Goal: Check status: Check status

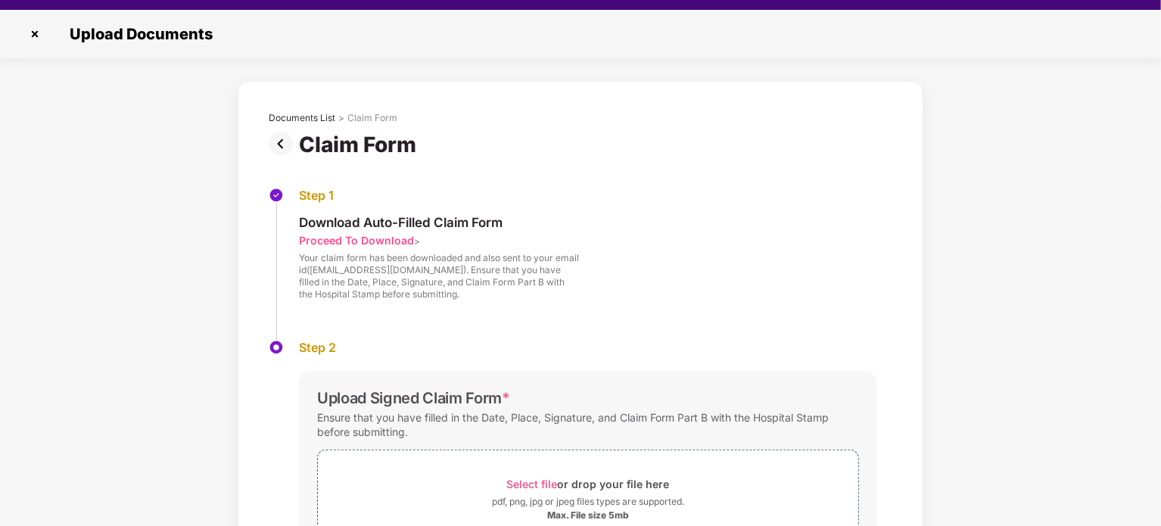
scroll to position [26, 0]
click at [36, 31] on img at bounding box center [35, 34] width 24 height 24
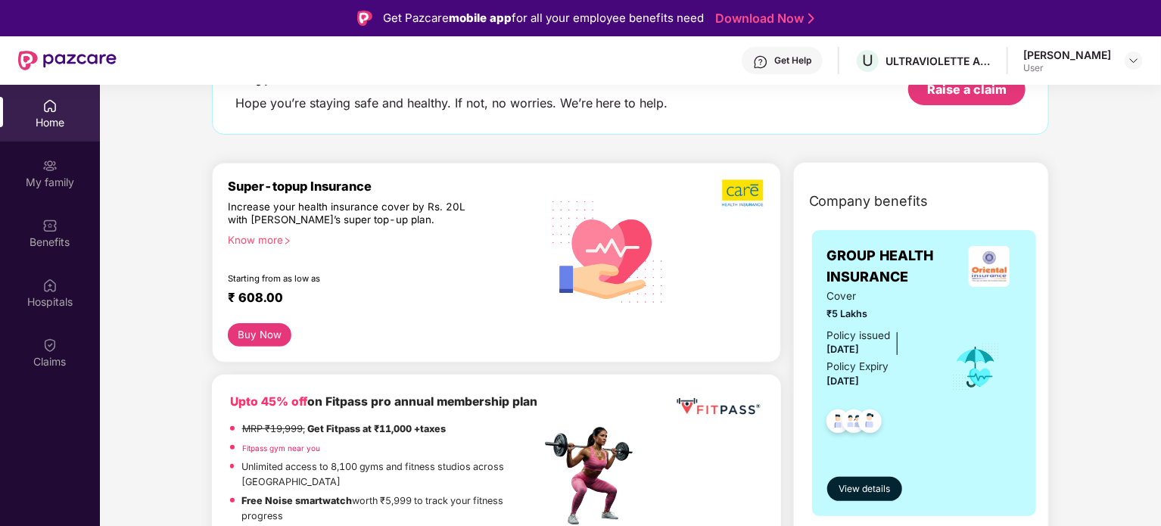
scroll to position [115, 0]
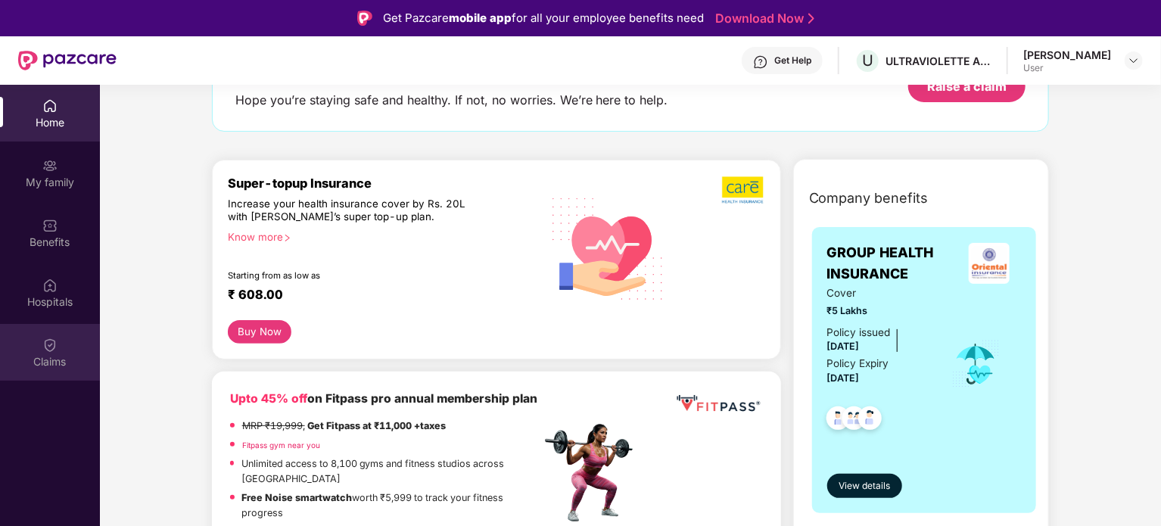
click at [67, 345] on div "Claims" at bounding box center [50, 352] width 100 height 57
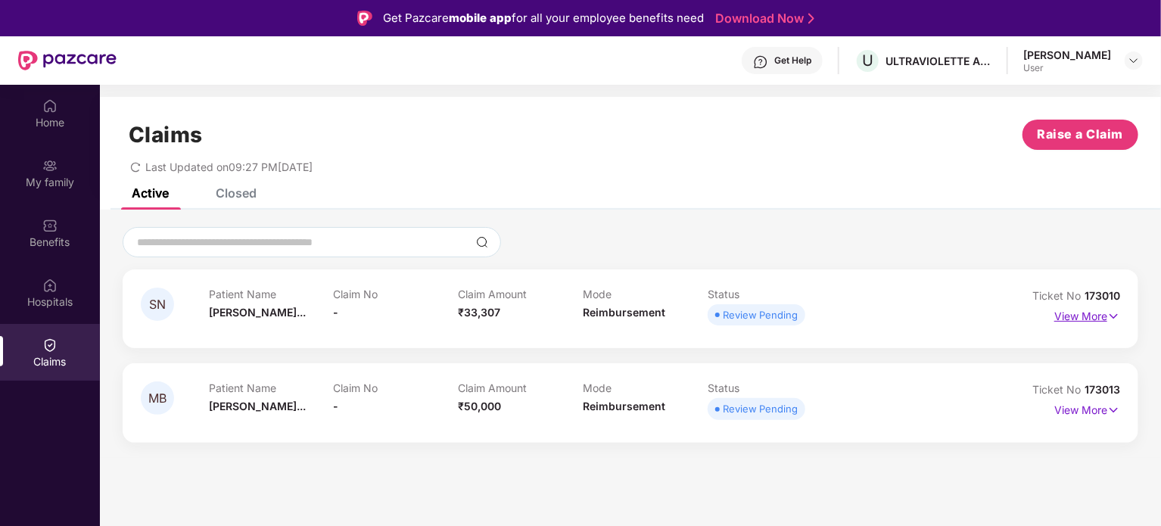
click at [1085, 315] on p "View More" at bounding box center [1087, 314] width 66 height 20
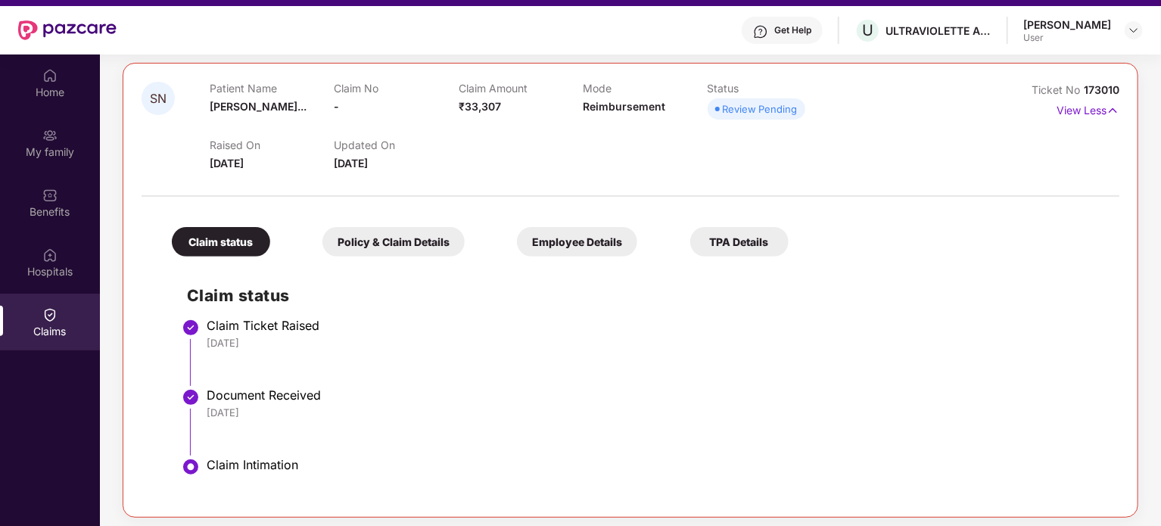
scroll to position [168, 0]
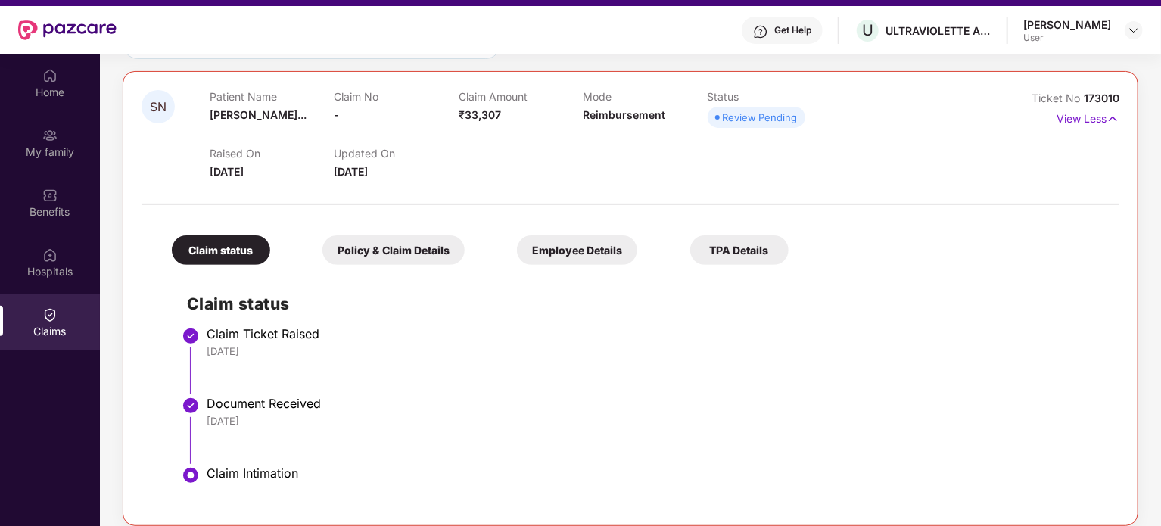
click at [443, 256] on div "Policy & Claim Details" at bounding box center [393, 250] width 142 height 30
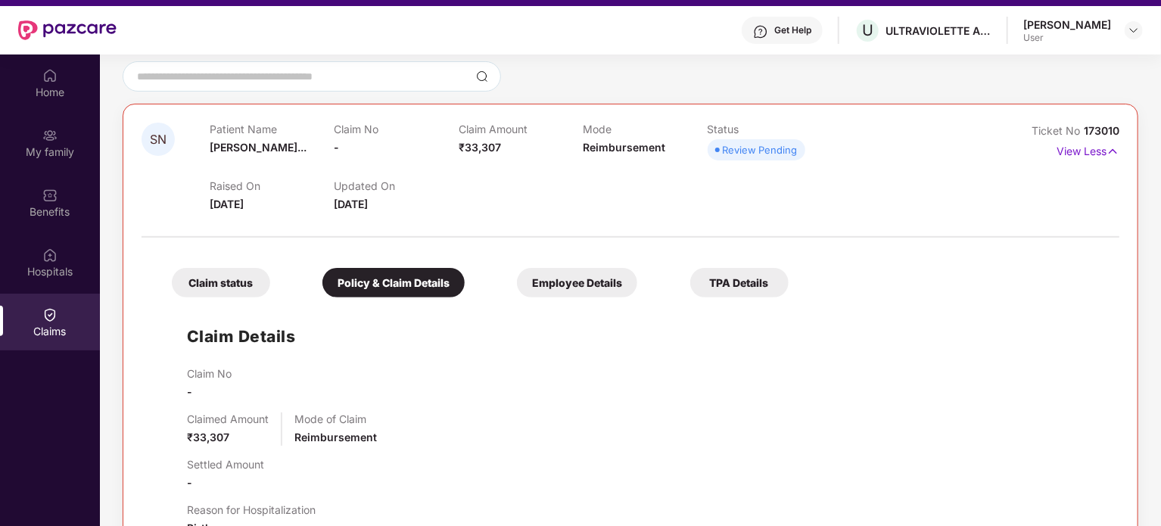
scroll to position [134, 0]
click at [1101, 132] on span "173010" at bounding box center [1101, 132] width 36 height 13
copy div "No 173010"
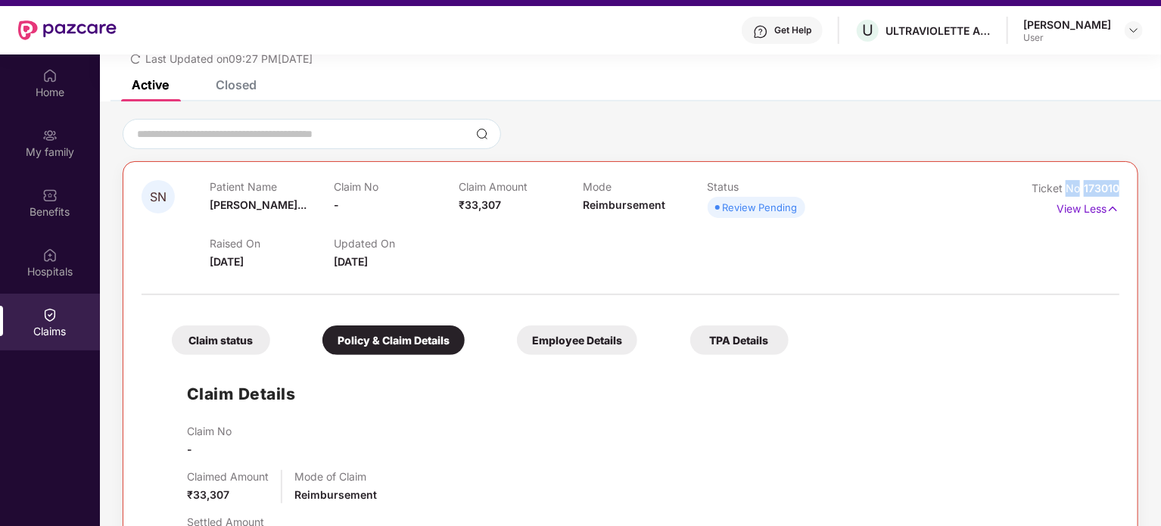
scroll to position [0, 0]
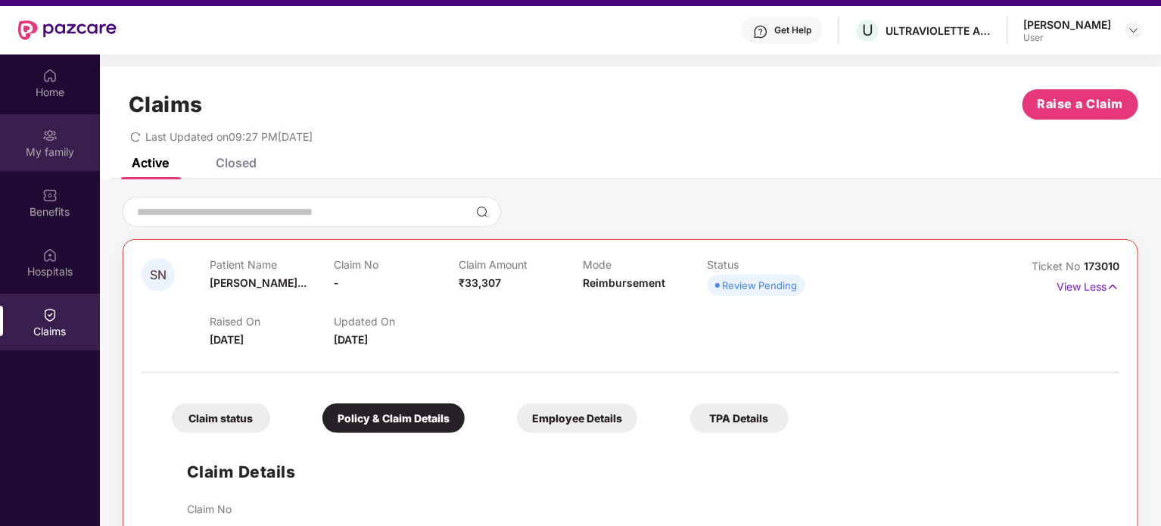
click at [45, 145] on div "My family" at bounding box center [50, 151] width 100 height 15
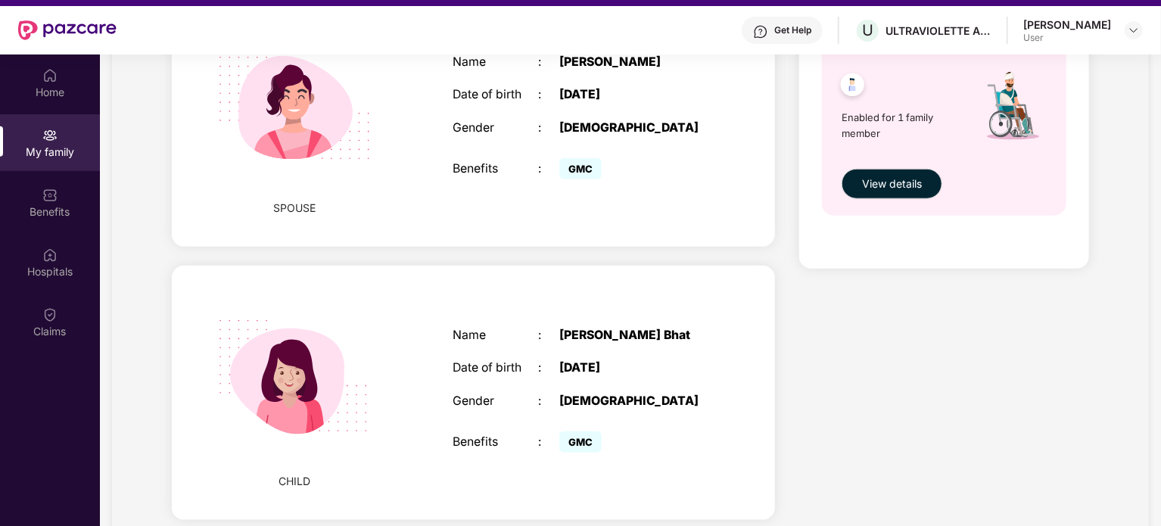
scroll to position [85, 0]
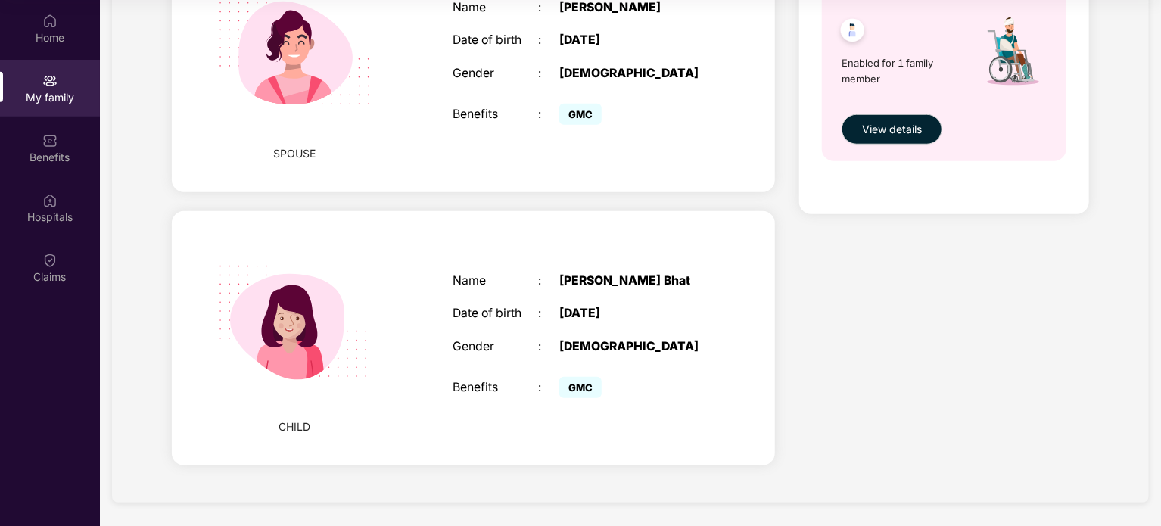
click at [589, 319] on div "[DATE]" at bounding box center [634, 313] width 150 height 14
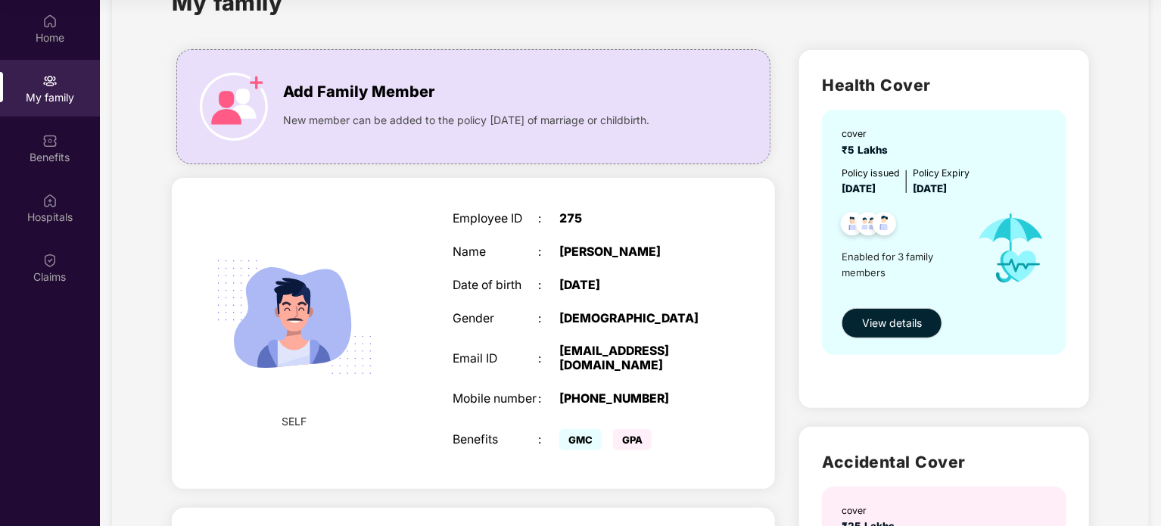
scroll to position [55, 0]
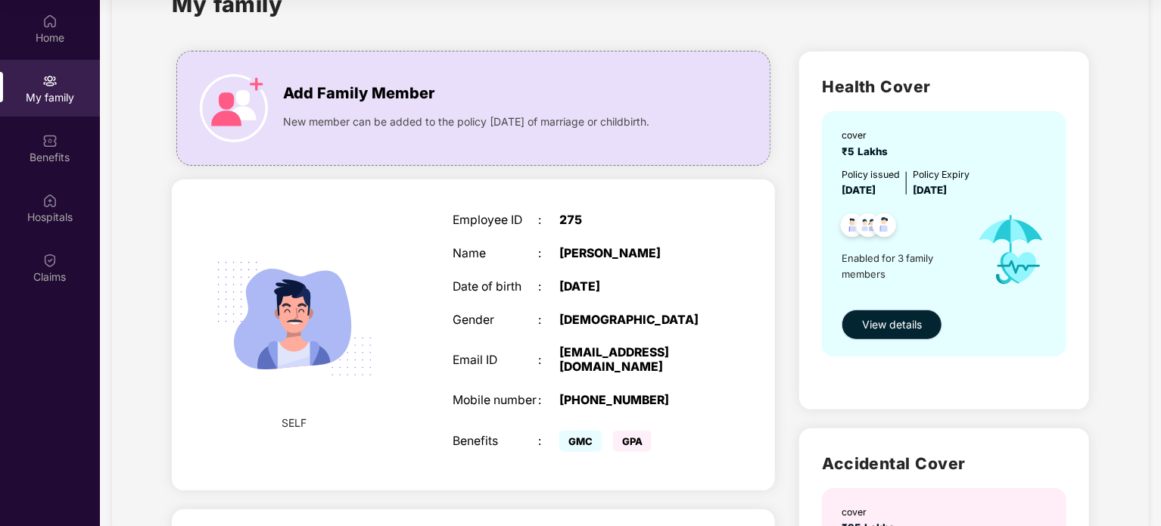
click at [871, 316] on span "View details" at bounding box center [892, 324] width 60 height 17
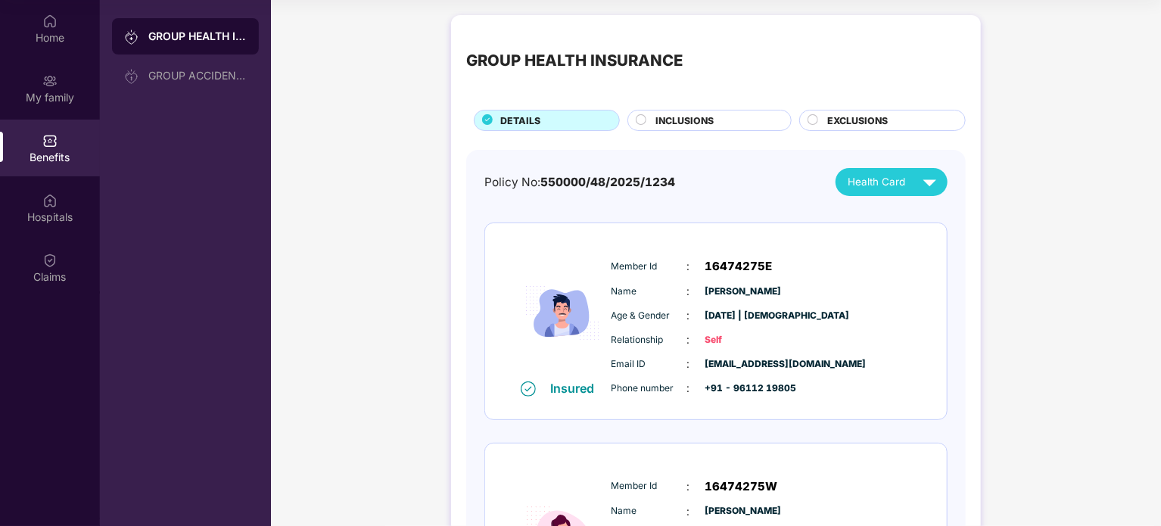
scroll to position [443, 0]
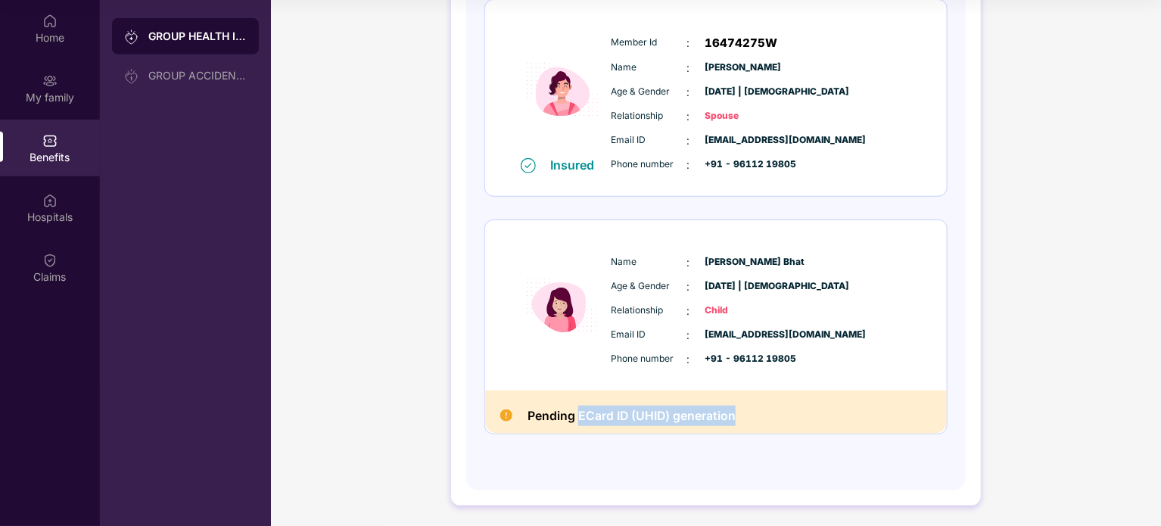
drag, startPoint x: 578, startPoint y: 415, endPoint x: 742, endPoint y: 406, distance: 164.4
click at [742, 406] on div "Pending ECard ID (UHID) generation" at bounding box center [715, 411] width 461 height 43
click at [827, 480] on div "Policy No: 550000/48/2025/1234 Health Card Insured Member Id : 16474275E Name :…" at bounding box center [715, 97] width 499 height 783
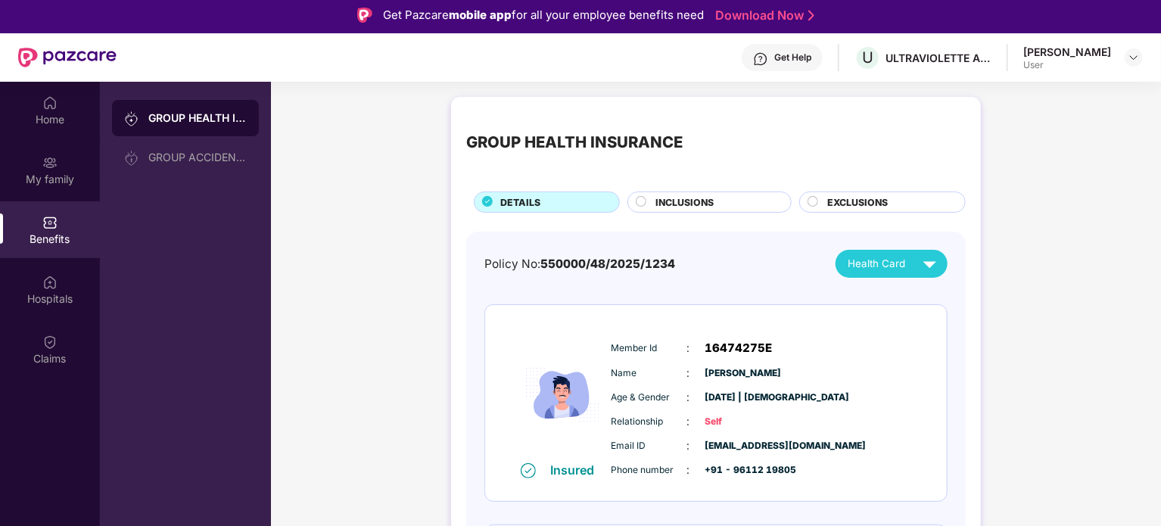
scroll to position [0, 0]
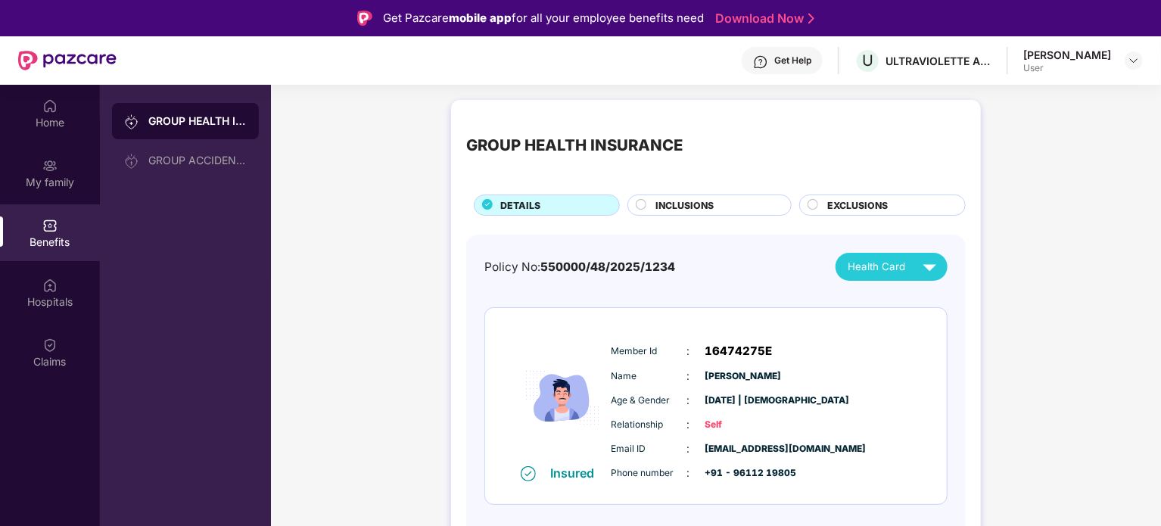
click at [802, 260] on div "Policy No: 550000/48/2025/1234 Health Card" at bounding box center [715, 267] width 463 height 28
click at [50, 111] on img at bounding box center [49, 105] width 15 height 15
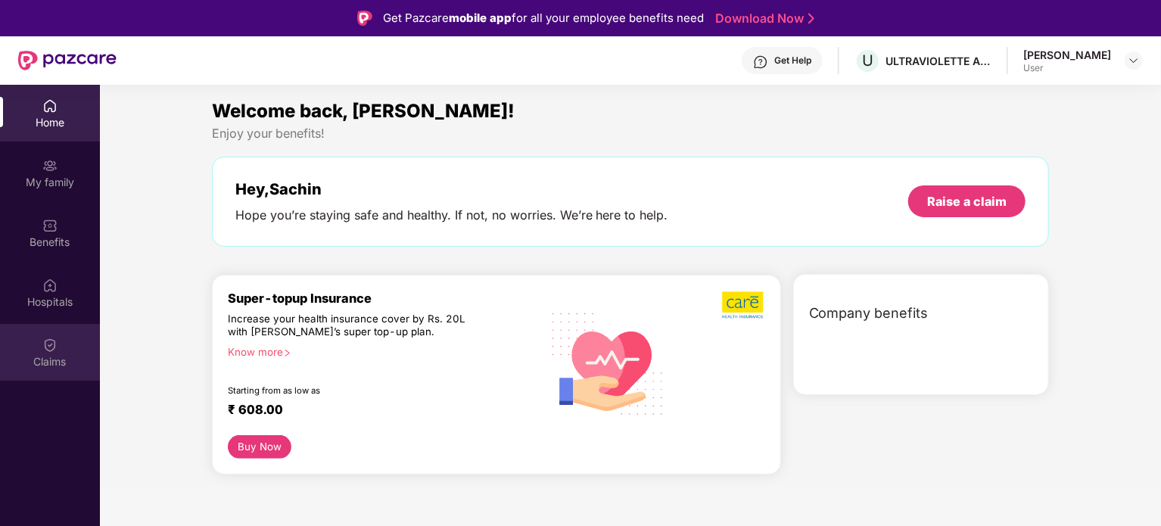
click at [48, 337] on img at bounding box center [49, 344] width 15 height 15
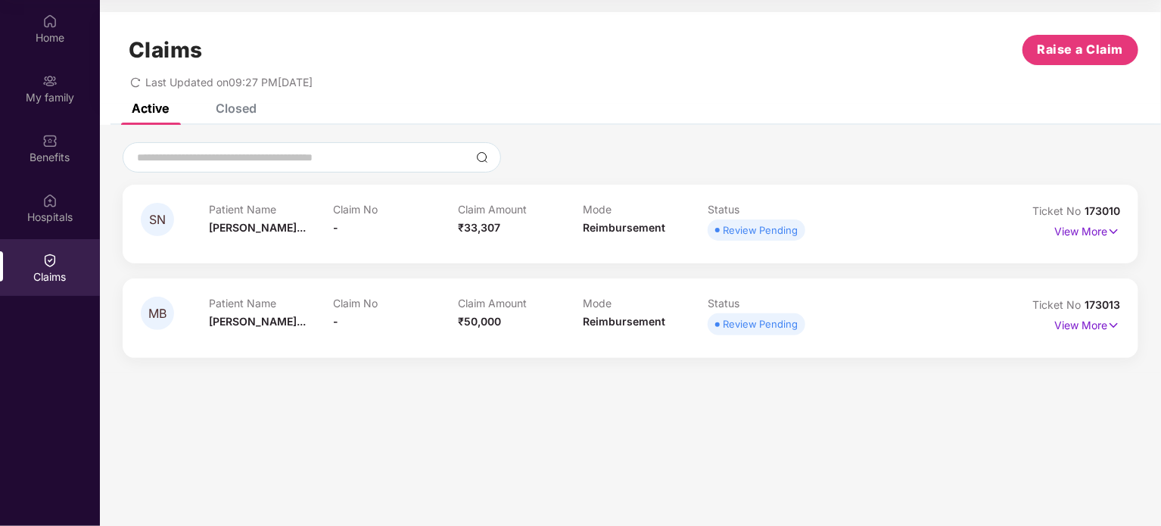
scroll to position [84, 0]
click at [1092, 336] on div "View More" at bounding box center [1087, 326] width 66 height 24
click at [1086, 326] on p "View More" at bounding box center [1087, 324] width 66 height 20
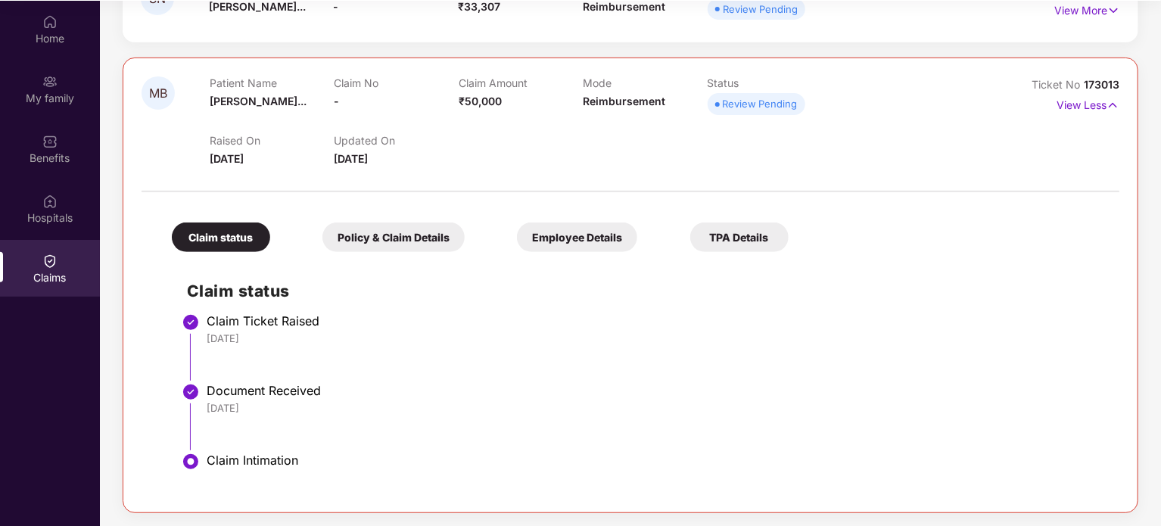
scroll to position [85, 0]
click at [340, 233] on div "Policy & Claim Details" at bounding box center [393, 237] width 142 height 30
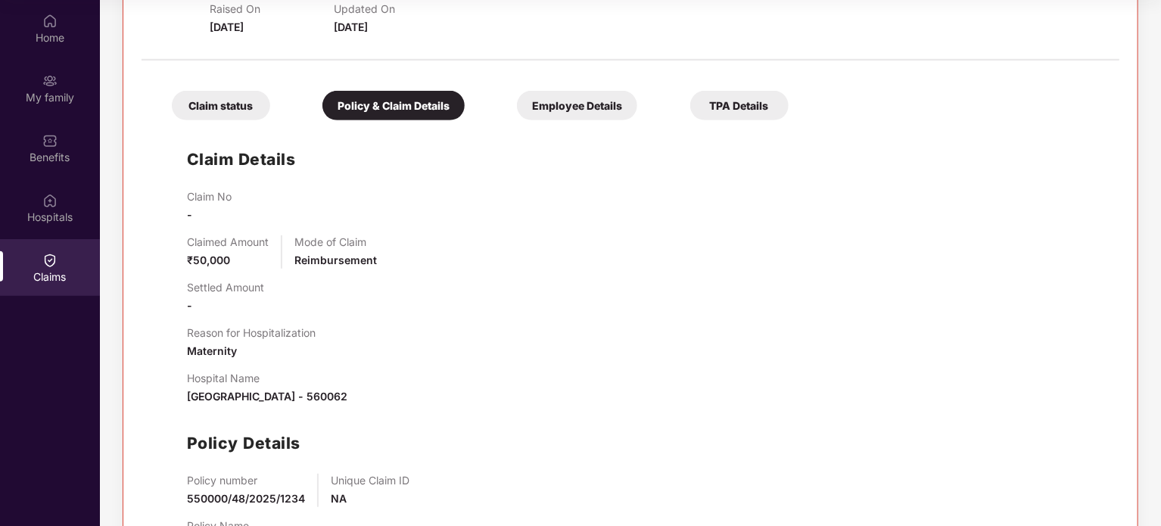
scroll to position [354, 0]
click at [199, 273] on div "Claim No - Claimed Amount ₹50,000 Mode of Claim Reimbursement Settled Amount - …" at bounding box center [645, 375] width 917 height 374
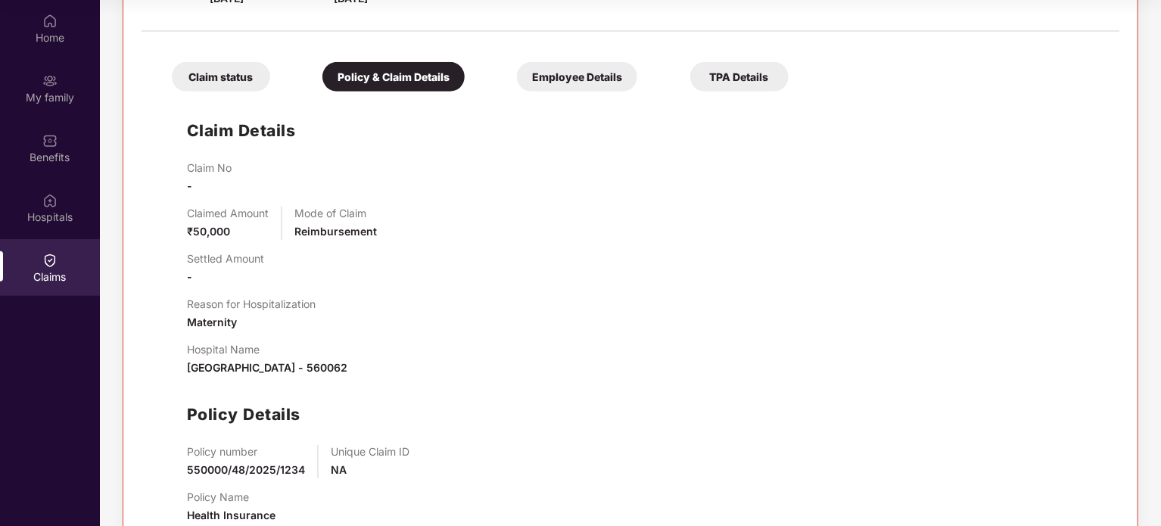
click at [587, 79] on div "Employee Details" at bounding box center [577, 77] width 120 height 30
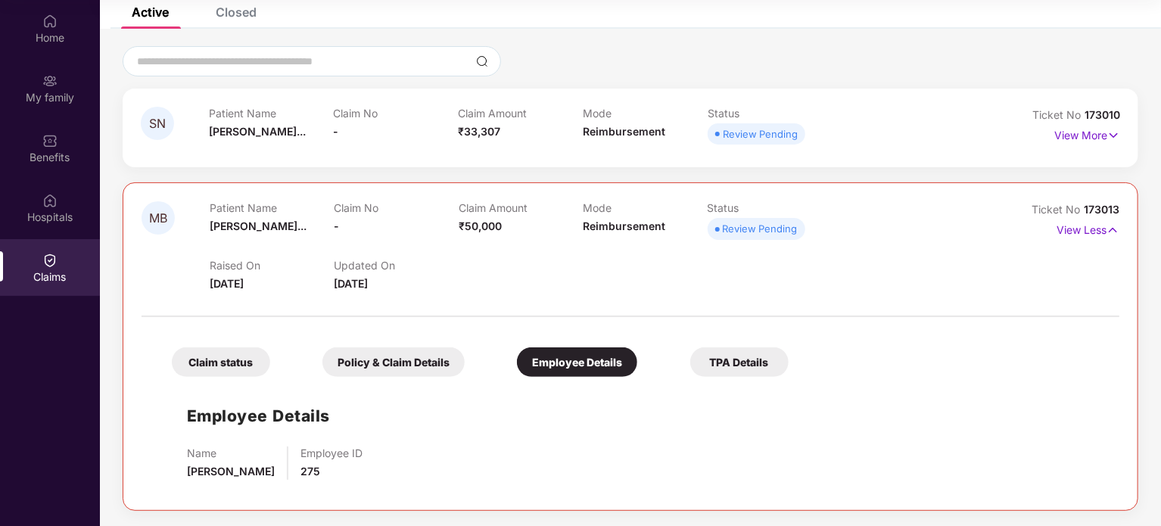
scroll to position [95, 0]
click at [711, 355] on div "TPA Details" at bounding box center [739, 364] width 98 height 30
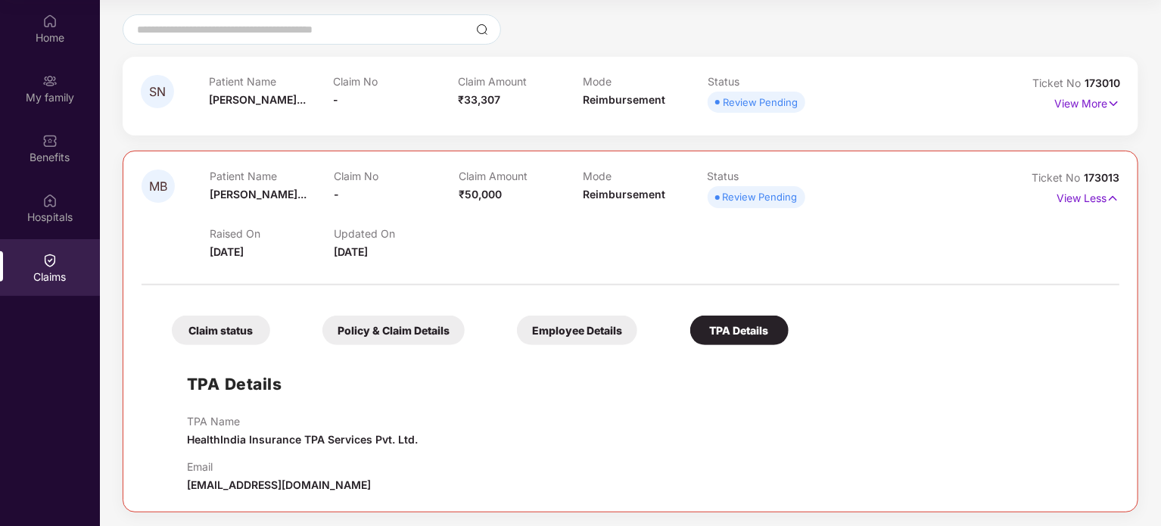
click at [215, 484] on span "[EMAIL_ADDRESS][DOMAIN_NAME]" at bounding box center [279, 484] width 184 height 13
click at [203, 308] on div "Claim status Policy & Claim Details Employee Details TPA Details" at bounding box center [473, 322] width 632 height 45
click at [213, 330] on div "Claim status" at bounding box center [221, 330] width 98 height 30
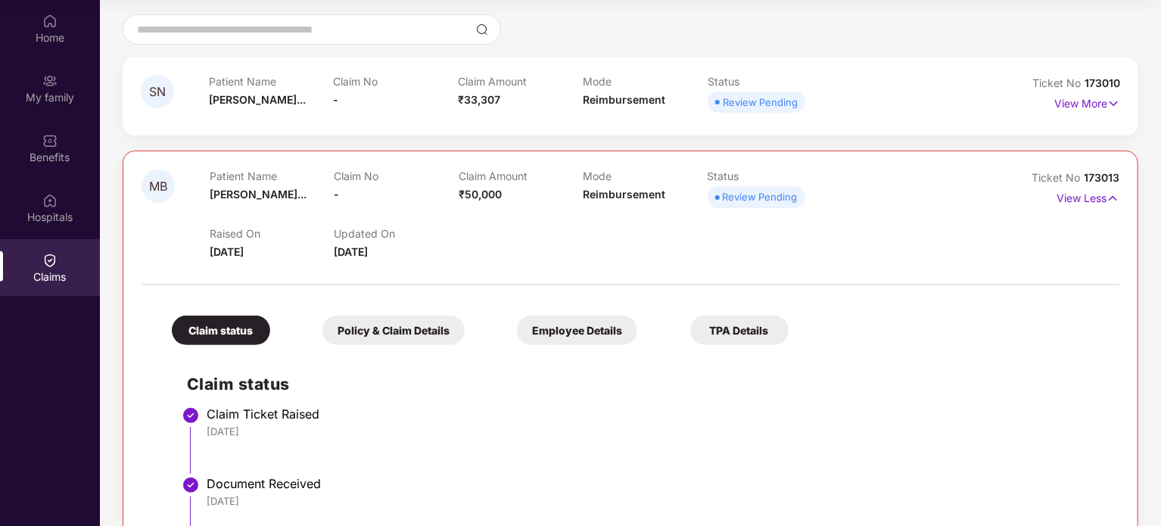
scroll to position [222, 0]
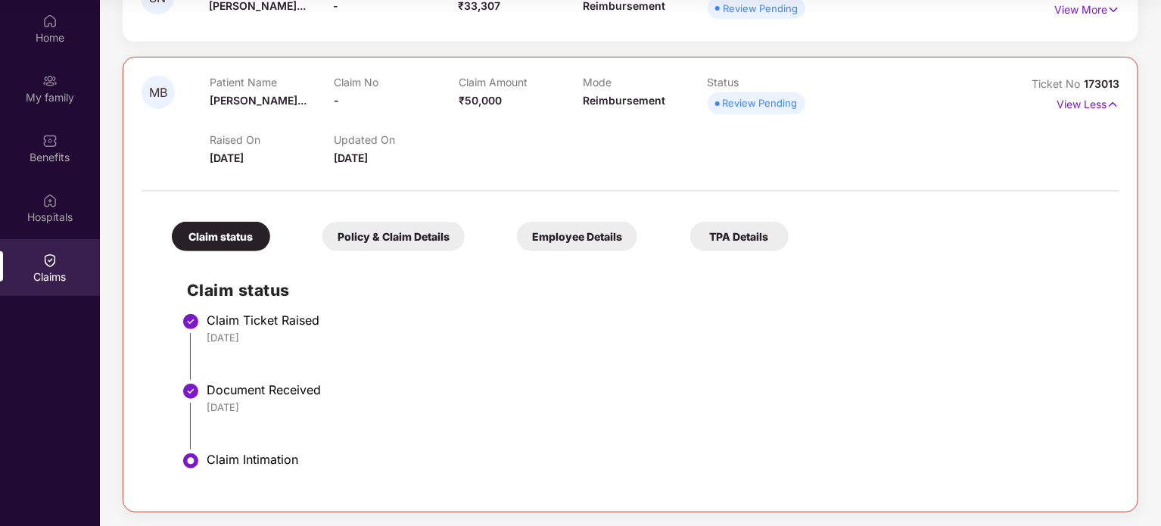
click at [184, 462] on img at bounding box center [191, 461] width 18 height 18
click at [185, 462] on img at bounding box center [191, 461] width 18 height 18
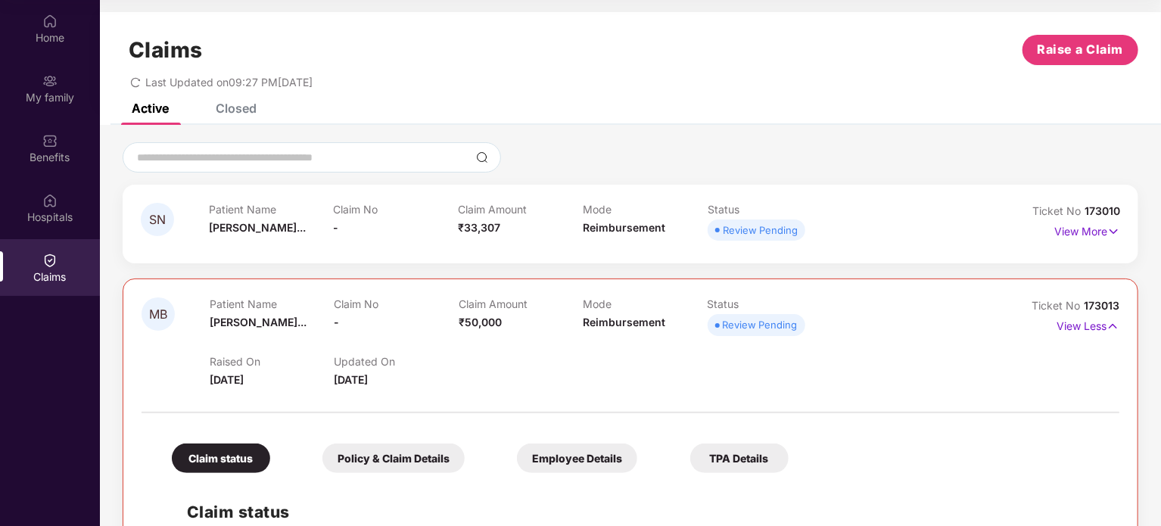
scroll to position [0, 0]
